Goal: Task Accomplishment & Management: Manage account settings

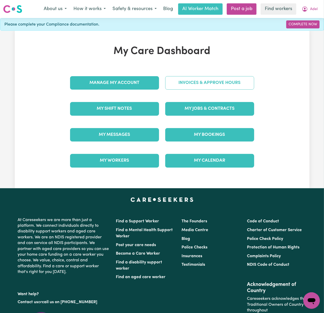
click at [204, 82] on link "Invoices & Approve Hours" at bounding box center [209, 82] width 89 height 13
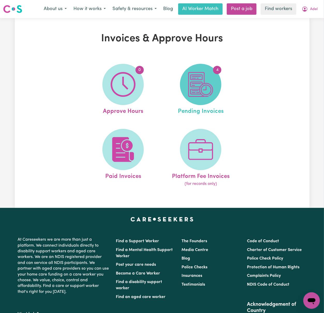
click at [209, 88] on img at bounding box center [200, 84] width 25 height 25
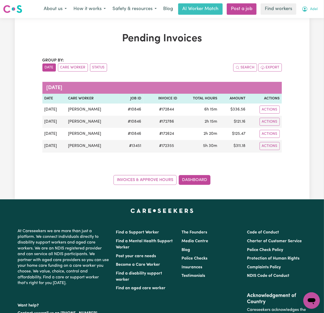
click at [310, 10] on span "Adel" at bounding box center [313, 9] width 7 height 6
click at [289, 20] on link "My Dashboard" at bounding box center [299, 20] width 41 height 10
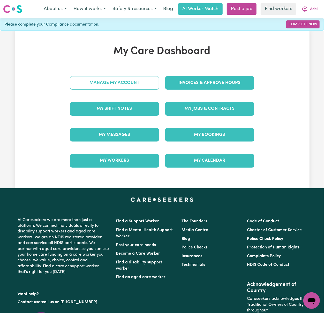
click at [141, 86] on link "Manage My Account" at bounding box center [114, 82] width 89 height 13
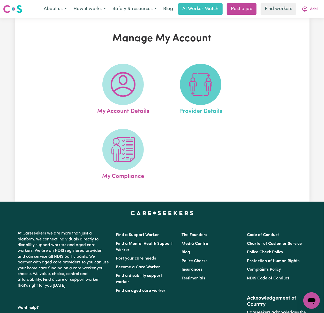
click at [196, 87] on img at bounding box center [200, 84] width 25 height 25
select select "NDIS_FUNDING_PLAN_MANAGED"
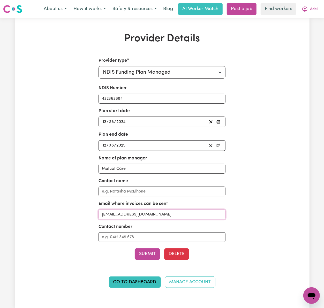
click at [186, 217] on input "[EMAIL_ADDRESS][DOMAIN_NAME]" at bounding box center [161, 214] width 127 height 10
click at [313, 11] on span "Adel" at bounding box center [313, 9] width 7 height 6
click at [309, 23] on link "My Dashboard" at bounding box center [299, 20] width 41 height 10
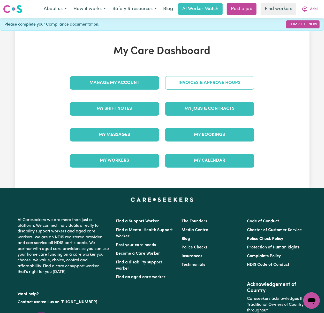
click at [224, 86] on link "Invoices & Approve Hours" at bounding box center [209, 82] width 89 height 13
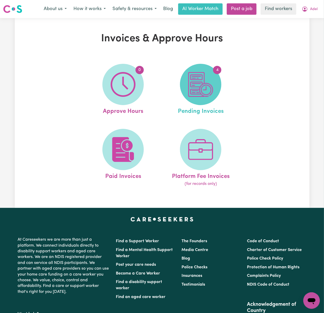
click at [212, 89] on img at bounding box center [200, 84] width 25 height 25
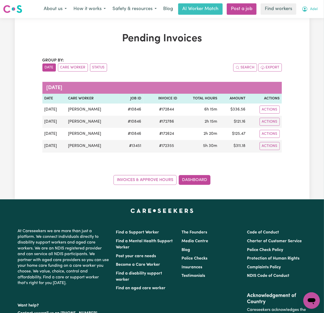
click at [304, 10] on icon "My Account" at bounding box center [304, 9] width 6 height 6
click at [303, 25] on link "Logout" at bounding box center [299, 30] width 41 height 10
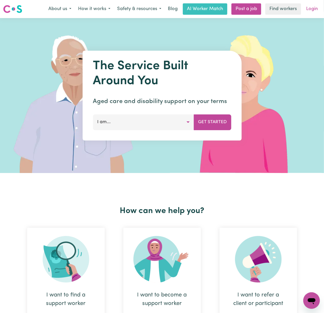
click at [313, 7] on link "Login" at bounding box center [312, 8] width 18 height 11
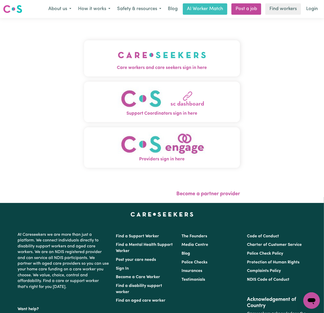
click at [118, 54] on img "Care workers and care seekers sign in here" at bounding box center [162, 54] width 88 height 19
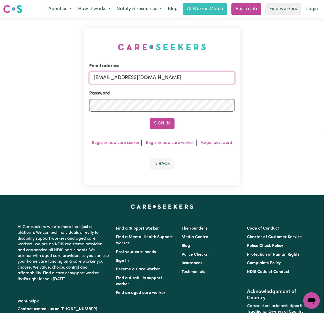
drag, startPoint x: 124, startPoint y: 75, endPoint x: 446, endPoint y: 62, distance: 322.1
click at [323, 62] on html "Menu About us How it works Safety & resources Blog AI Worker Match Post a job F…" at bounding box center [162, 208] width 324 height 417
paste input "[EMAIL_ADDRESS][DOMAIN_NAME]"
type input "superuser~[EMAIL_ADDRESS][DOMAIN_NAME]"
click at [150, 118] on button "Sign In" at bounding box center [162, 123] width 25 height 11
